Goal: Task Accomplishment & Management: Manage account settings

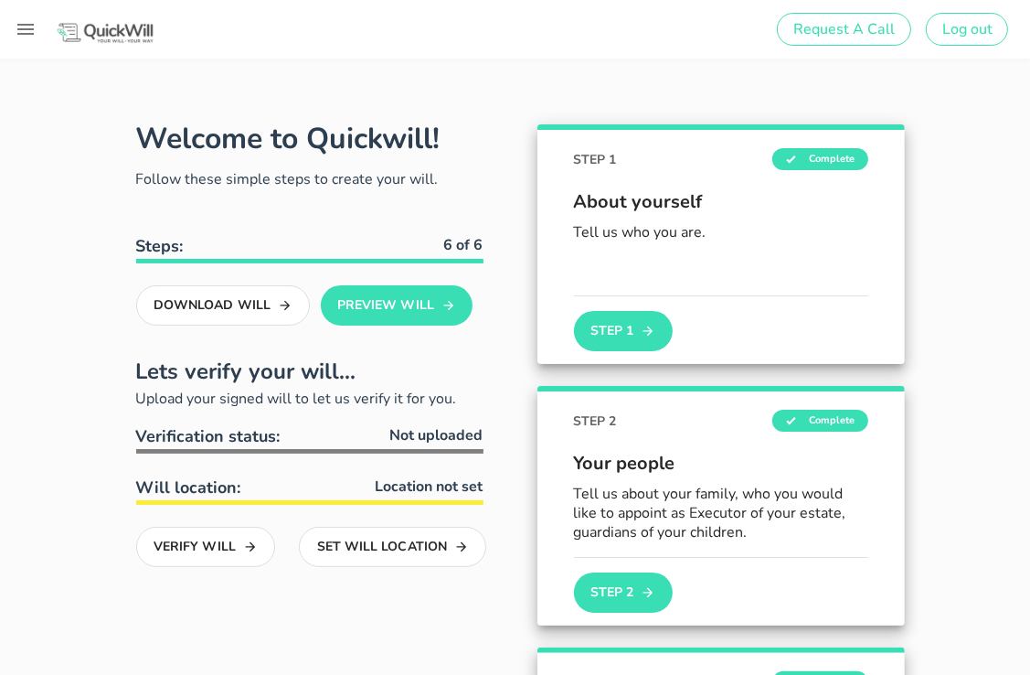
click at [112, 34] on img at bounding box center [105, 33] width 101 height 24
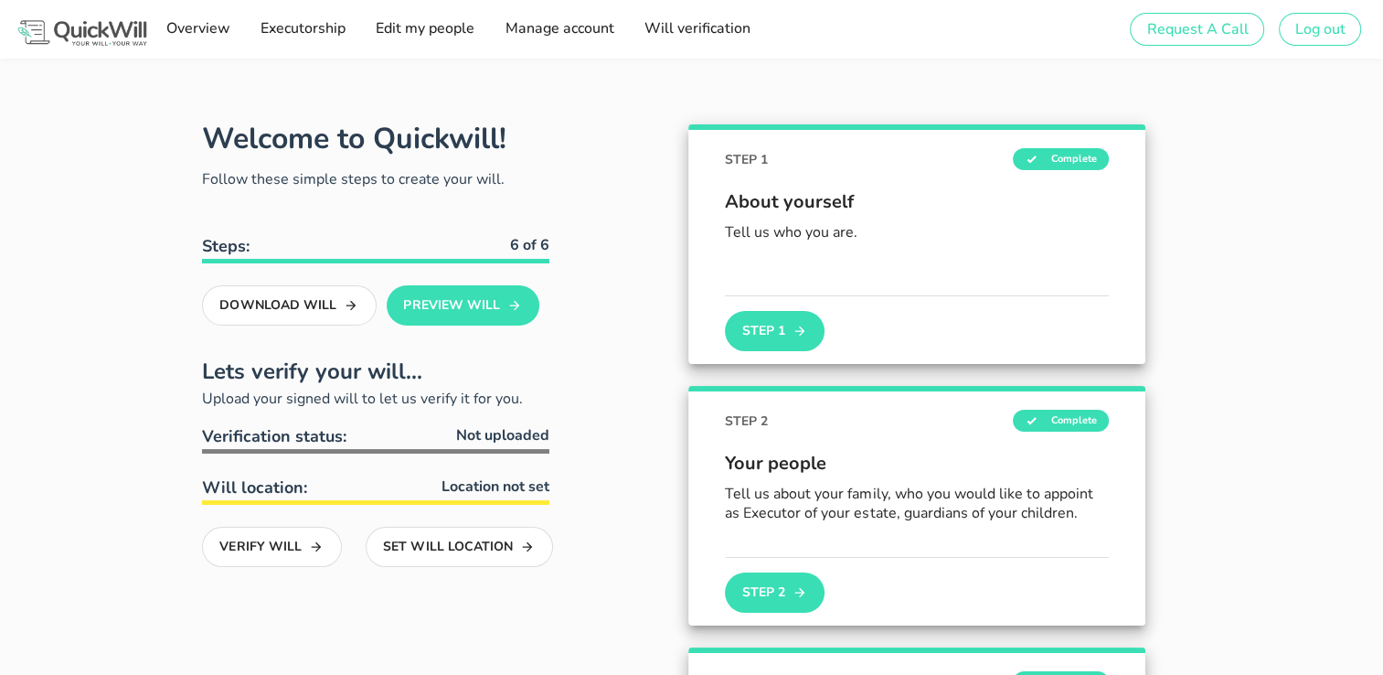
click at [91, 35] on img at bounding box center [82, 33] width 135 height 32
click at [204, 47] on link "Overview" at bounding box center [197, 29] width 76 height 37
click at [1306, 36] on span "Log out" at bounding box center [1320, 29] width 51 height 20
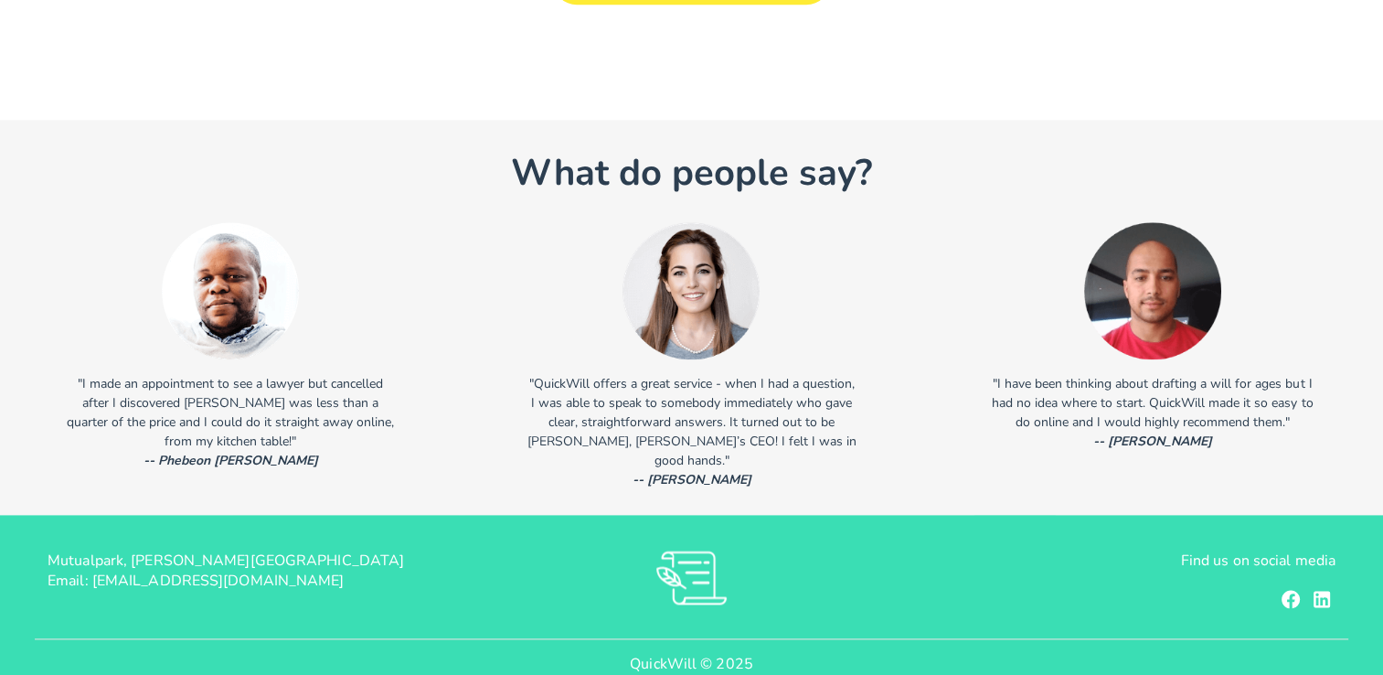
scroll to position [2249, 0]
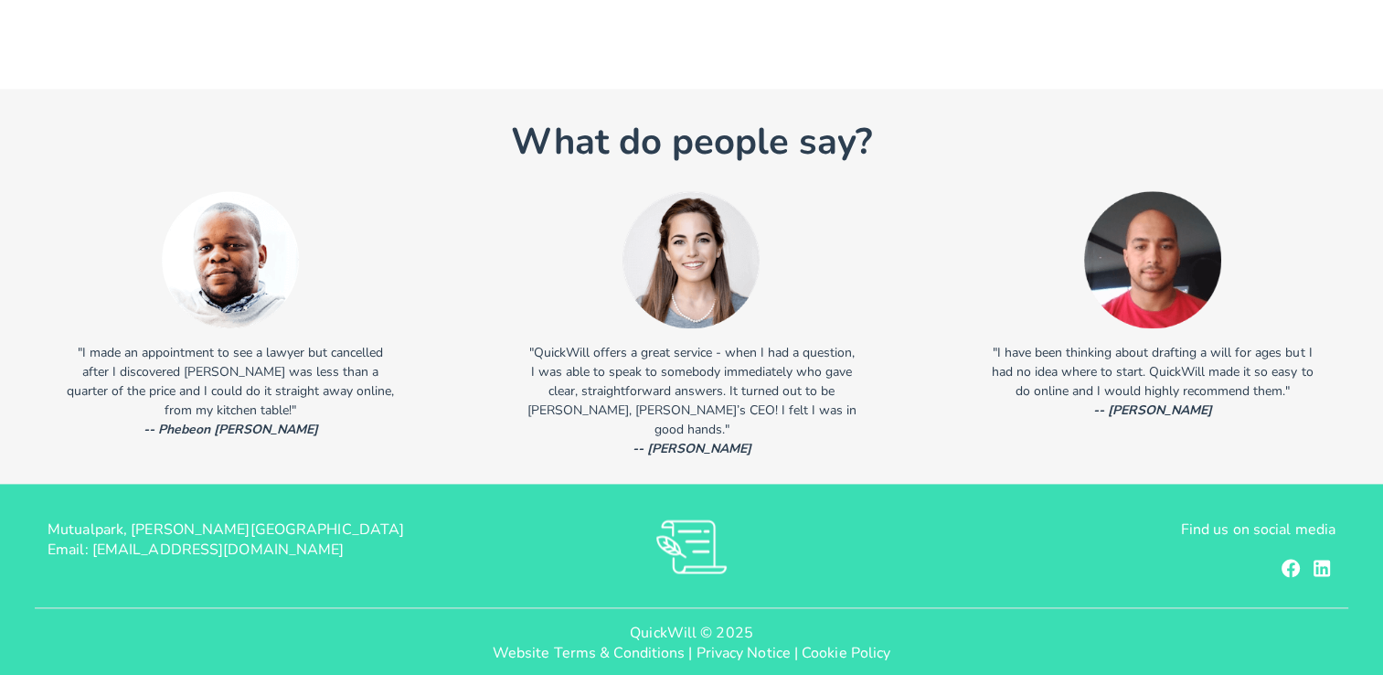
click at [1297, 559] on icon at bounding box center [1291, 568] width 18 height 18
